Goal: Transaction & Acquisition: Obtain resource

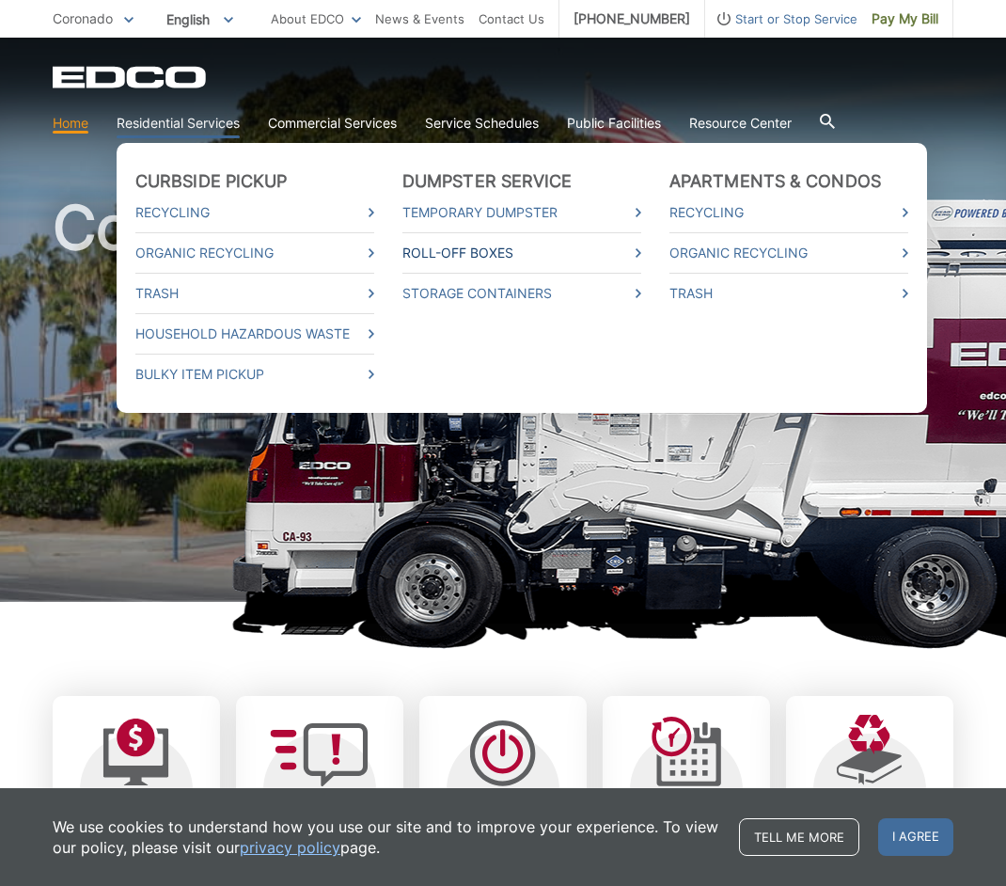
click at [508, 256] on link "Roll-Off Boxes" at bounding box center [521, 253] width 239 height 21
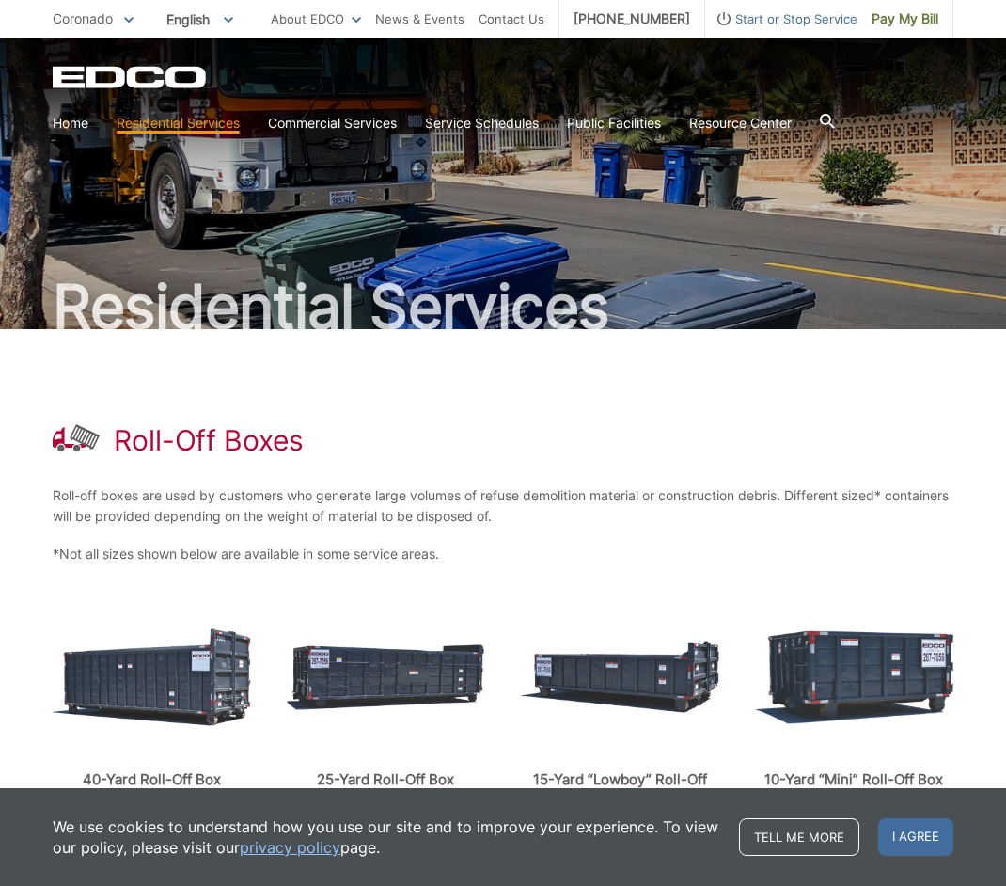
click at [180, 78] on icon "EDCO Logo" at bounding box center [131, 77] width 156 height 23
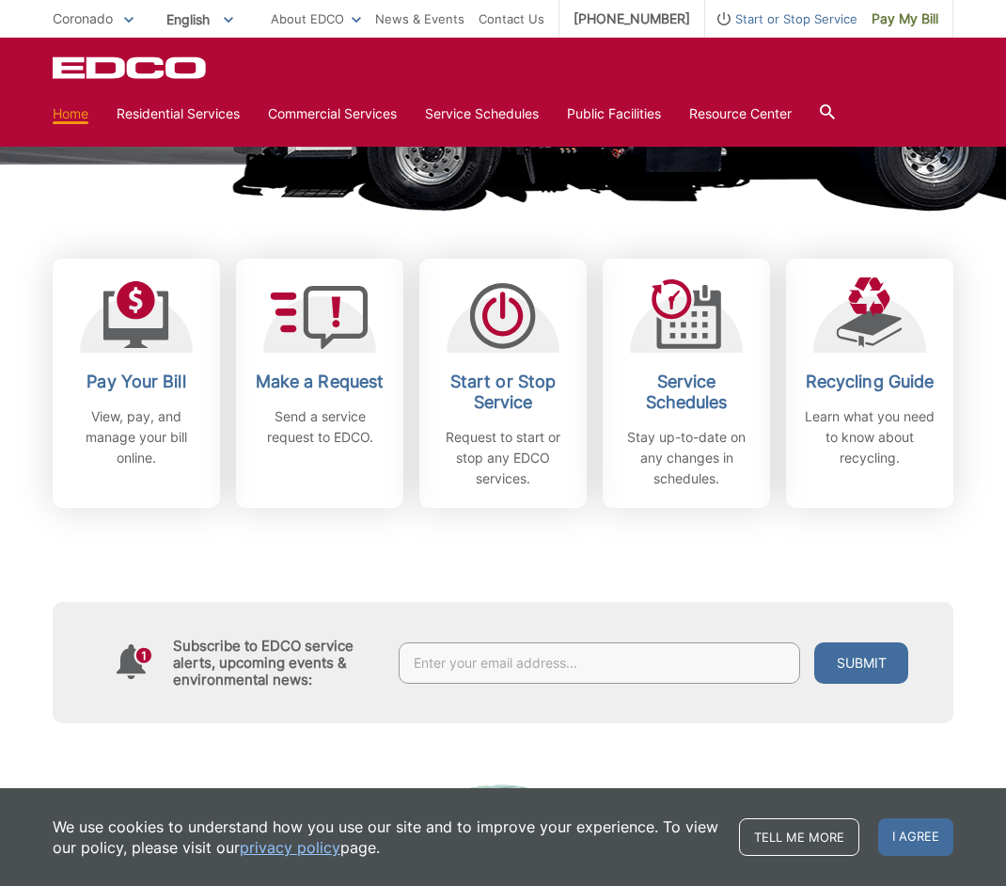
scroll to position [470, 0]
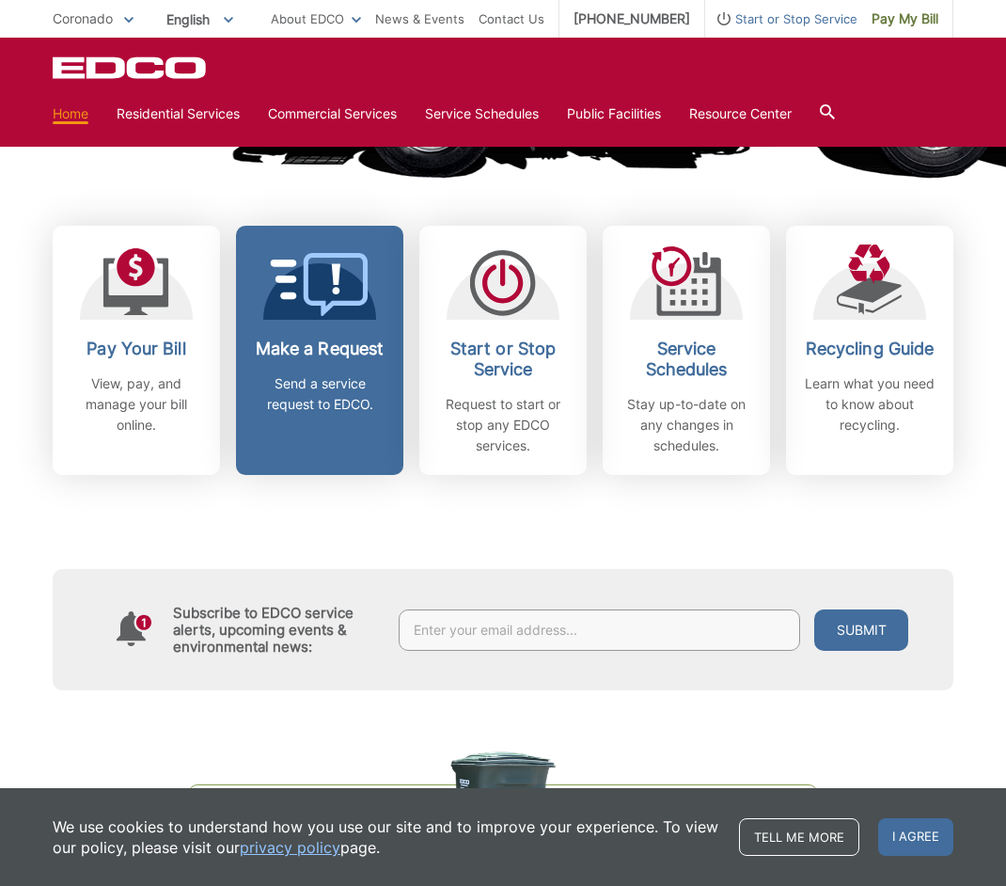
click at [347, 449] on link "Make a Request Send a service request to EDCO." at bounding box center [319, 350] width 167 height 249
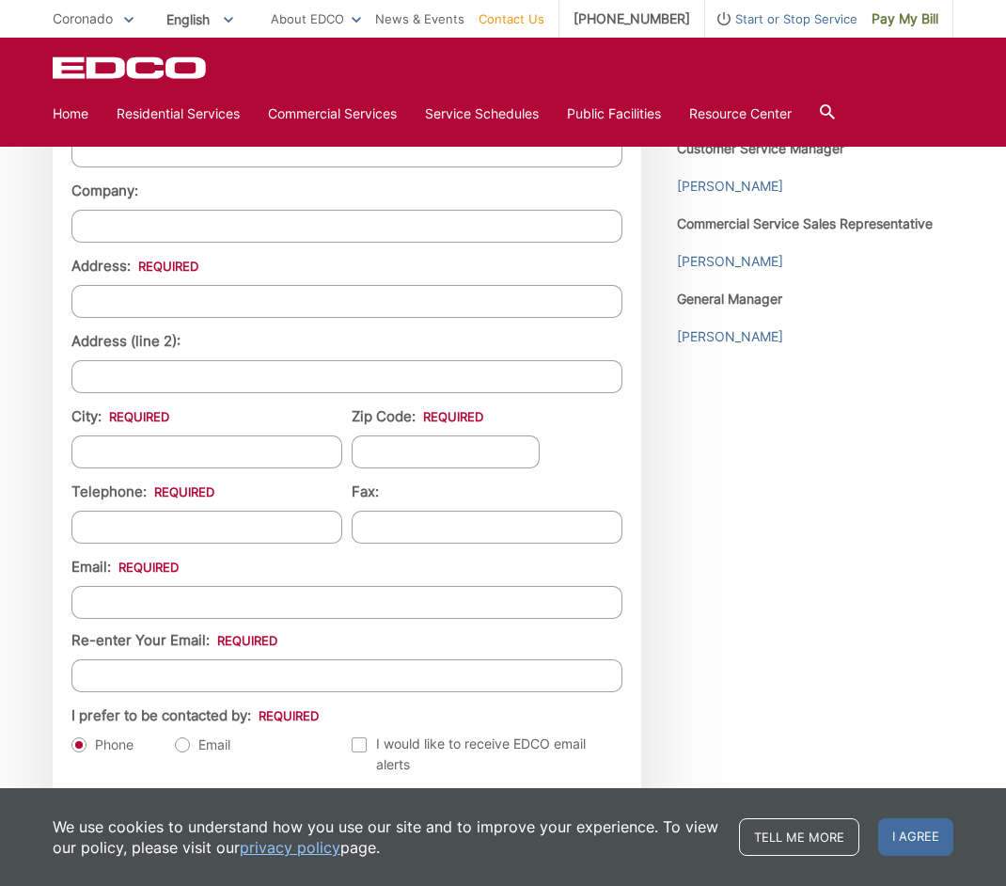
scroll to position [1693, 0]
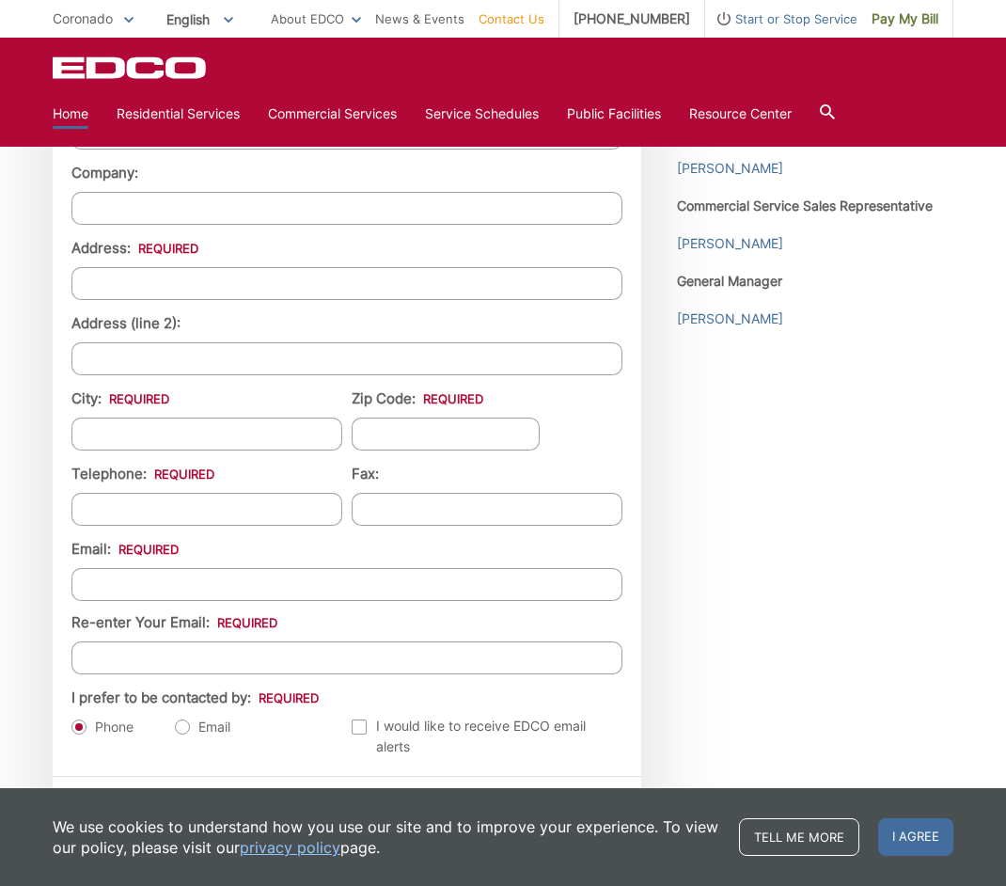
click at [53, 114] on link "Home" at bounding box center [71, 113] width 36 height 21
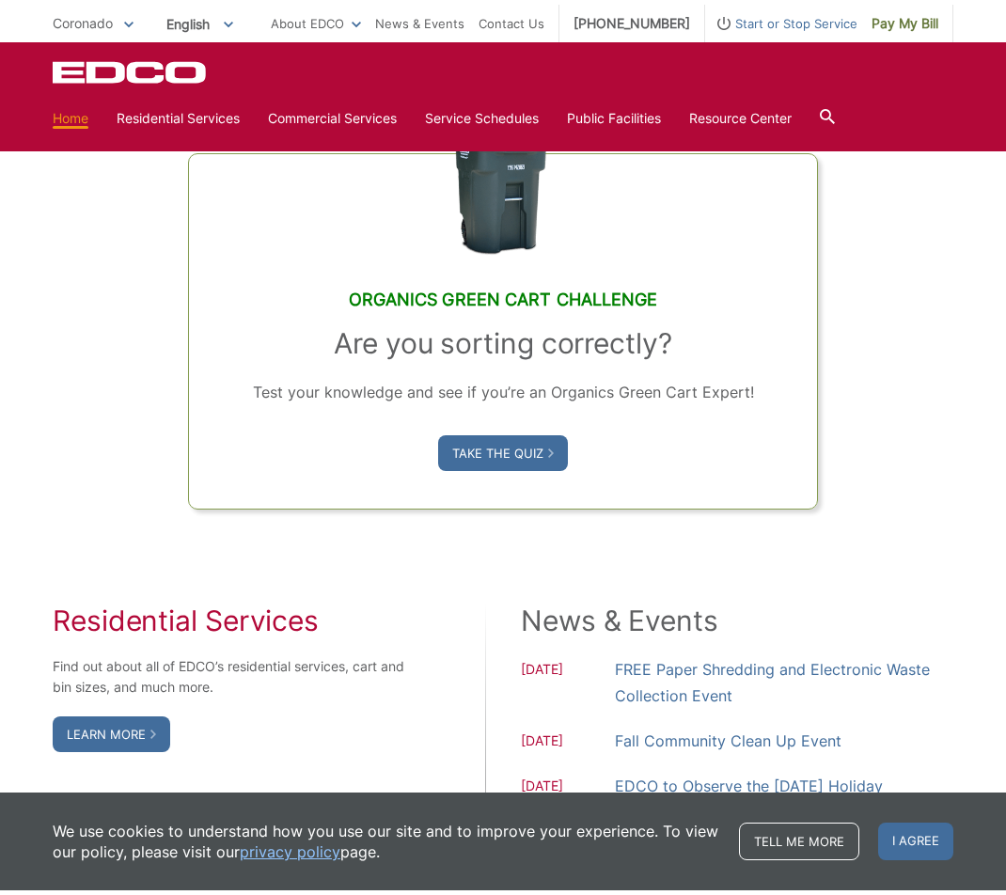
scroll to position [828, 0]
